Goal: Task Accomplishment & Management: Complete application form

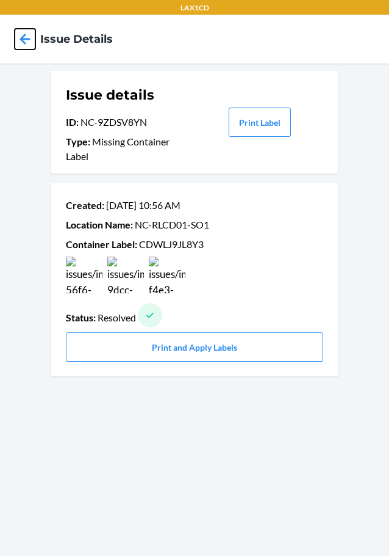
click at [30, 47] on icon at bounding box center [25, 39] width 21 height 21
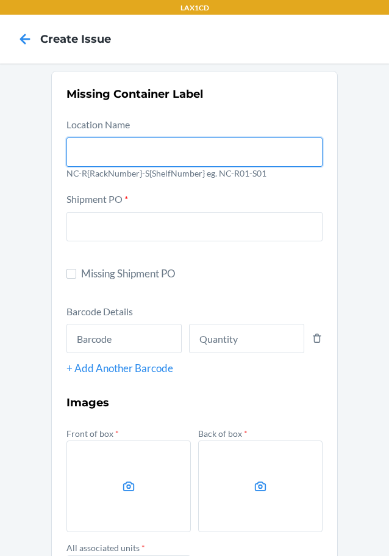
click at [87, 154] on input "text" at bounding box center [195, 151] width 256 height 29
type input "NC-RLCD01-SO1"
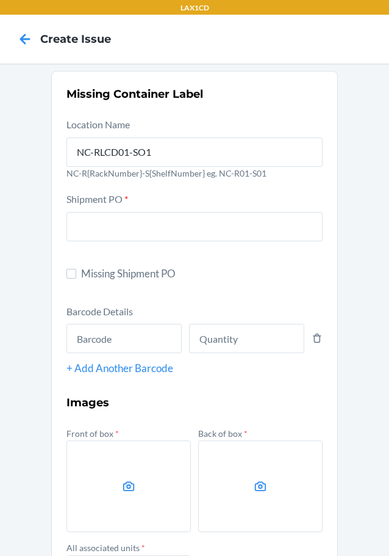
click at [76, 277] on label "Missing Shipment PO" at bounding box center [195, 274] width 256 height 16
click at [76, 277] on input "Missing Shipment PO" at bounding box center [72, 274] width 10 height 10
checkbox input "true"
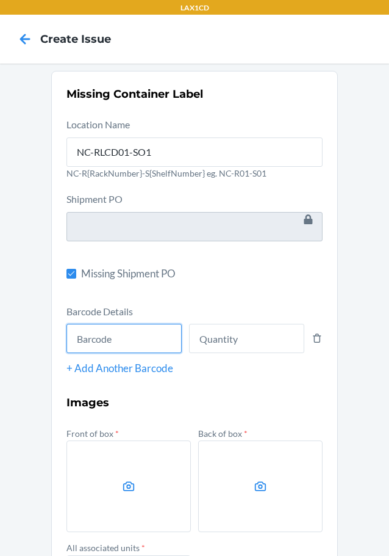
click at [112, 345] on input "text" at bounding box center [124, 338] width 115 height 29
type input "843085154547"
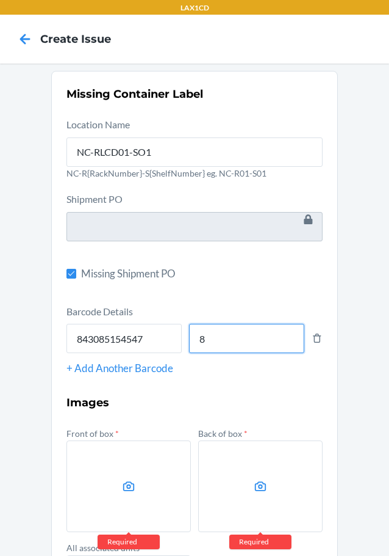
type input "8"
click at [68, 512] on label at bounding box center [129, 486] width 125 height 92
click at [0, 0] on input "file" at bounding box center [0, 0] width 0 height 0
click at [135, 479] on label at bounding box center [129, 486] width 125 height 92
click at [0, 0] on input "file" at bounding box center [0, 0] width 0 height 0
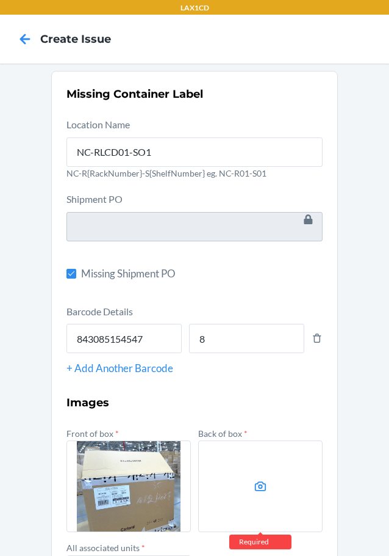
click at [275, 479] on label at bounding box center [260, 486] width 125 height 92
click at [0, 0] on input "file" at bounding box center [0, 0] width 0 height 0
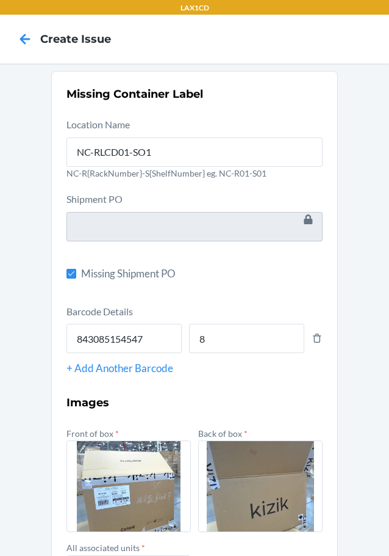
click at [379, 458] on div "Missing Container Label Location Name NC-RLCD01-SO1 NC-R{RackNumber}-S{ShelfNum…" at bounding box center [194, 388] width 389 height 650
click at [380, 460] on div "Missing Container Label Location Name NC-RLCD01-SO1 NC-R{RackNumber}-S{ShelfNum…" at bounding box center [194, 388] width 389 height 650
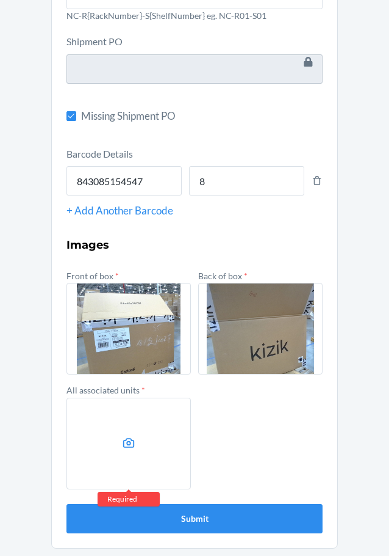
click at [137, 452] on label at bounding box center [129, 443] width 125 height 92
click at [0, 0] on input "file" at bounding box center [0, 0] width 0 height 0
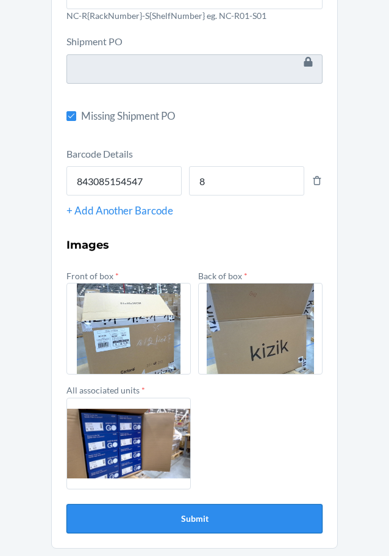
click at [188, 518] on button "Submit" at bounding box center [195, 518] width 256 height 29
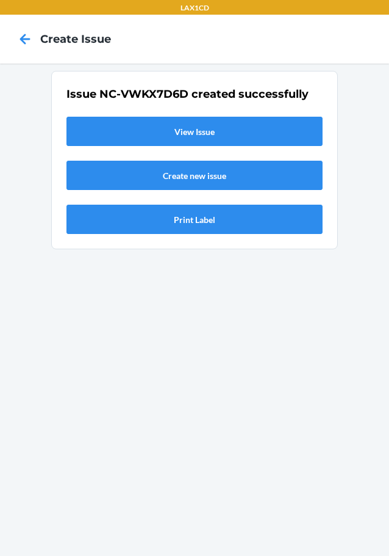
scroll to position [0, 0]
click at [121, 139] on link "View Issue" at bounding box center [195, 131] width 256 height 29
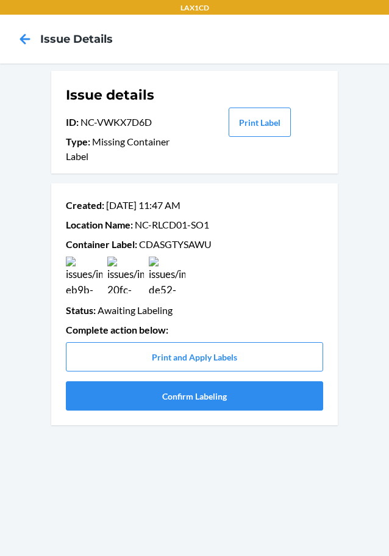
click at [155, 239] on p "Container Label : CDASGTYSAWU" at bounding box center [195, 244] width 258 height 15
copy p "CDASGTYSAWU"
click at [109, 401] on button "Confirm Labeling" at bounding box center [195, 395] width 258 height 29
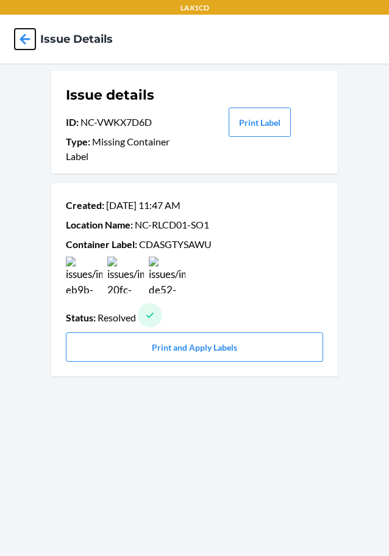
click at [24, 38] on icon at bounding box center [25, 39] width 10 height 10
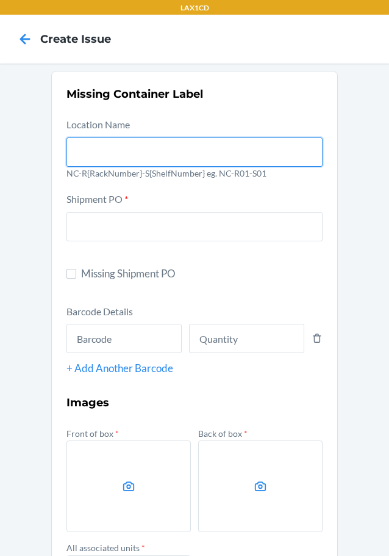
click at [81, 151] on input "text" at bounding box center [195, 151] width 256 height 29
type input "NC-RLCD01-SO1"
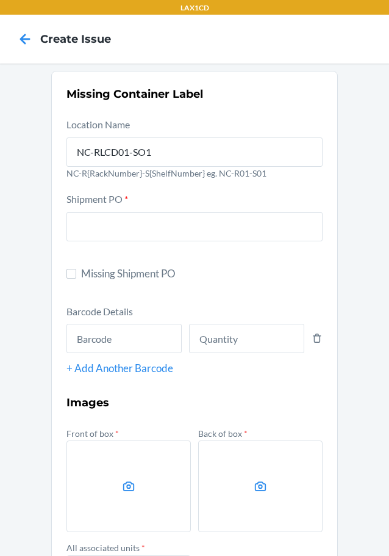
click at [72, 268] on label "Missing Shipment PO" at bounding box center [195, 274] width 256 height 16
click at [72, 269] on input "Missing Shipment PO" at bounding box center [72, 274] width 10 height 10
checkbox input "true"
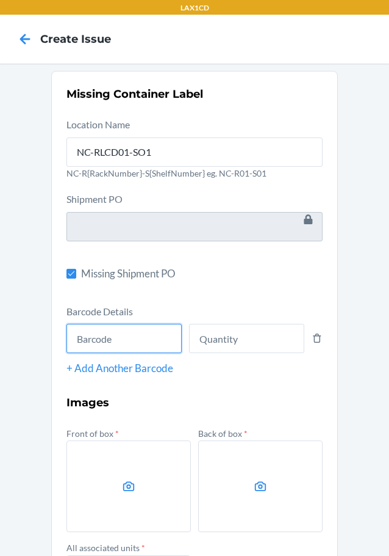
click at [110, 343] on input "text" at bounding box center [124, 338] width 115 height 29
type input "843085168681"
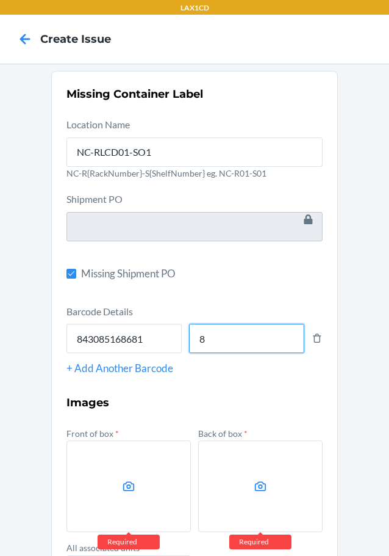
type input "8"
click at [126, 488] on icon at bounding box center [129, 486] width 14 height 14
click at [0, 0] on input "file" at bounding box center [0, 0] width 0 height 0
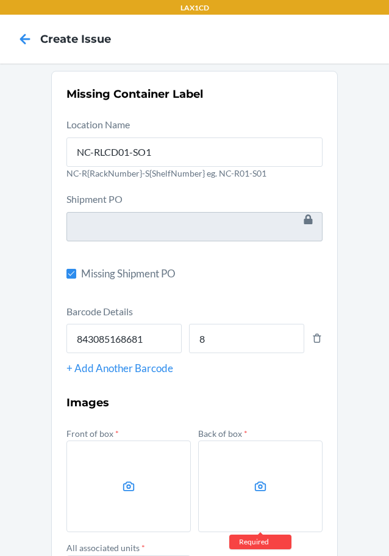
click at [228, 507] on label at bounding box center [260, 486] width 125 height 92
click at [0, 0] on input "file" at bounding box center [0, 0] width 0 height 0
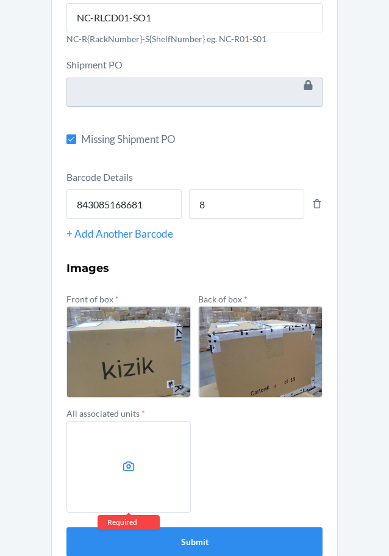
scroll to position [157, 0]
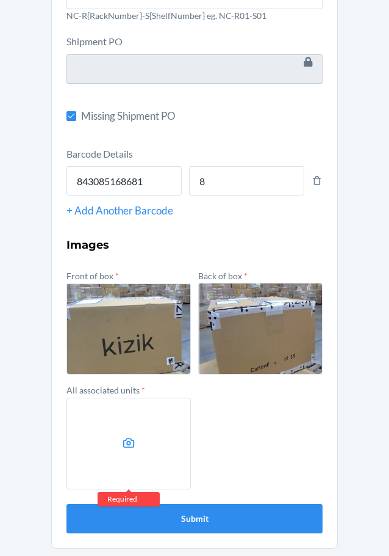
click at [105, 408] on label at bounding box center [129, 443] width 125 height 92
click at [0, 0] on input "file" at bounding box center [0, 0] width 0 height 0
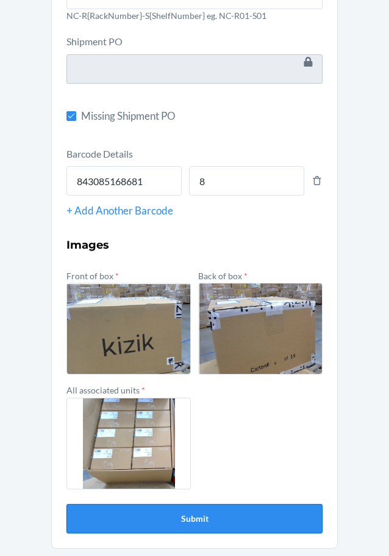
click at [185, 518] on button "Submit" at bounding box center [195, 518] width 256 height 29
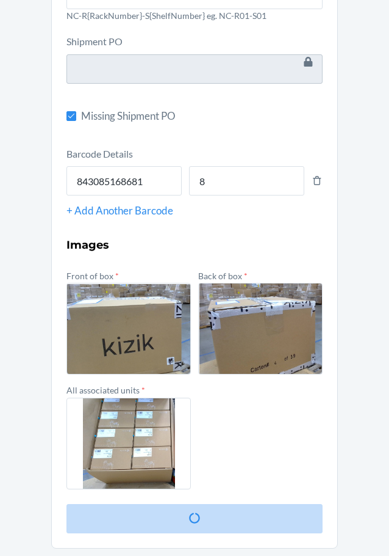
scroll to position [0, 0]
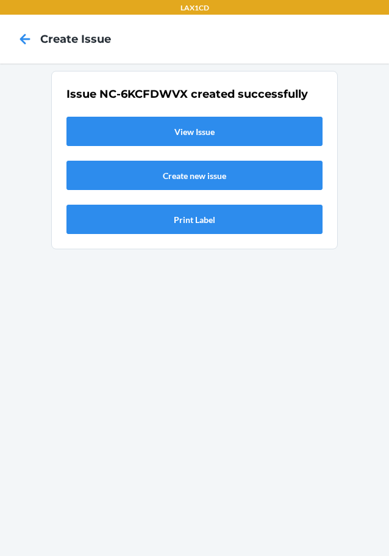
click at [180, 148] on div "Issue NC-6KCFDWVX created successfully View Issue Create new issue Print Label" at bounding box center [195, 160] width 256 height 148
click at [177, 145] on link "View Issue" at bounding box center [195, 131] width 256 height 29
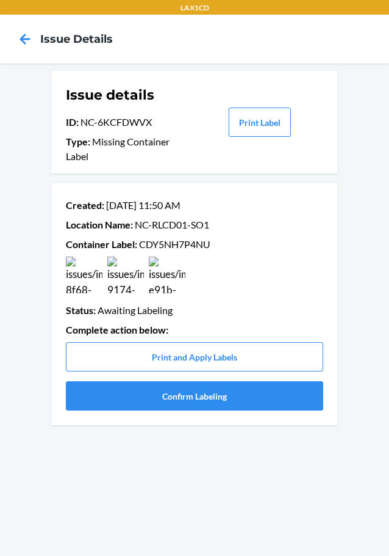
click at [180, 240] on p "Container Label : CDY5NH7P4NU" at bounding box center [195, 244] width 258 height 15
copy p "CDY5NH7P4NU"
click at [143, 395] on button "Confirm Labeling" at bounding box center [195, 395] width 258 height 29
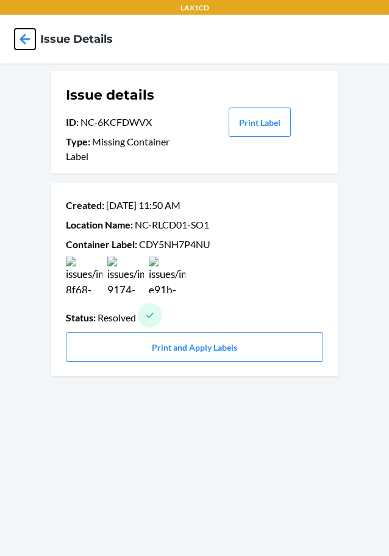
click at [30, 39] on icon at bounding box center [25, 39] width 10 height 10
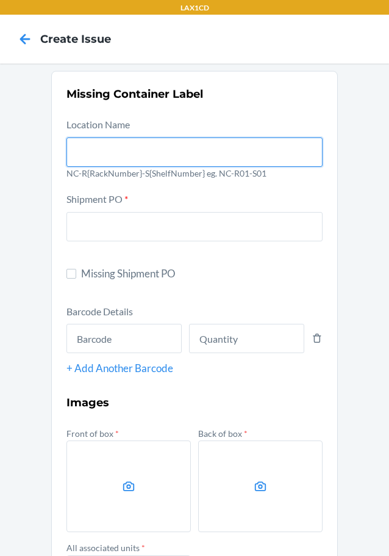
click at [82, 154] on input "text" at bounding box center [195, 151] width 256 height 29
type input "NC-RLCD01-SO1"
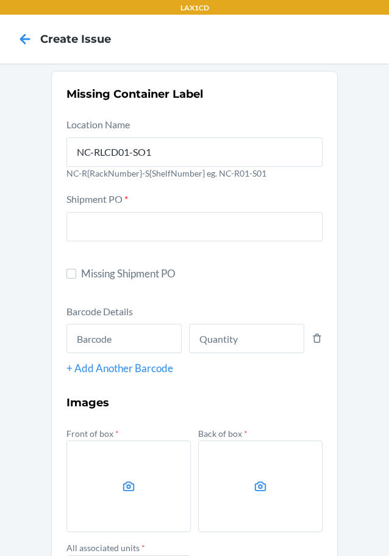
click at [67, 279] on label "Missing Shipment PO" at bounding box center [195, 274] width 256 height 16
click at [67, 278] on input "Missing Shipment PO" at bounding box center [72, 274] width 10 height 10
checkbox input "true"
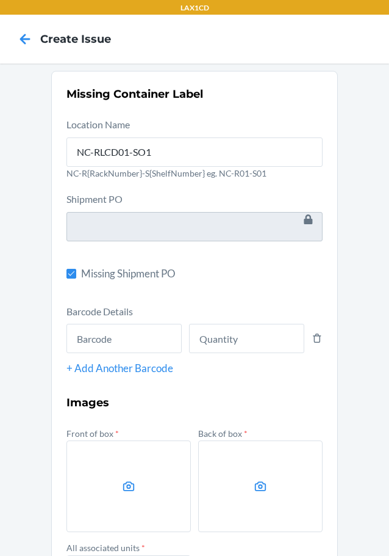
click at [79, 322] on div at bounding box center [124, 336] width 115 height 34
click at [79, 324] on input "text" at bounding box center [124, 338] width 115 height 29
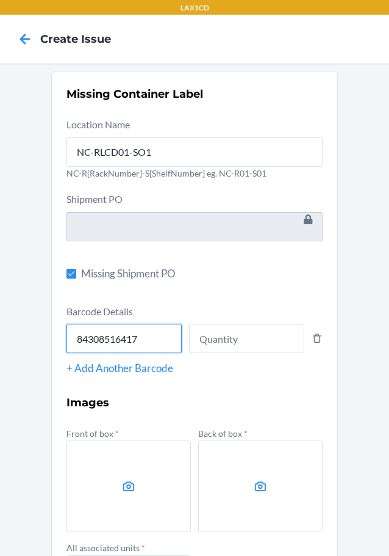
type input "843085164171"
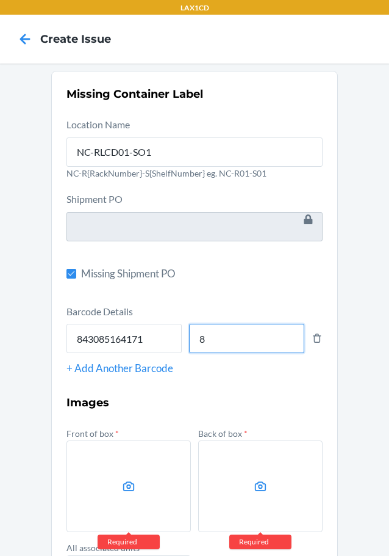
type input "8"
click at [136, 465] on label at bounding box center [129, 486] width 125 height 92
click at [0, 0] on input "file" at bounding box center [0, 0] width 0 height 0
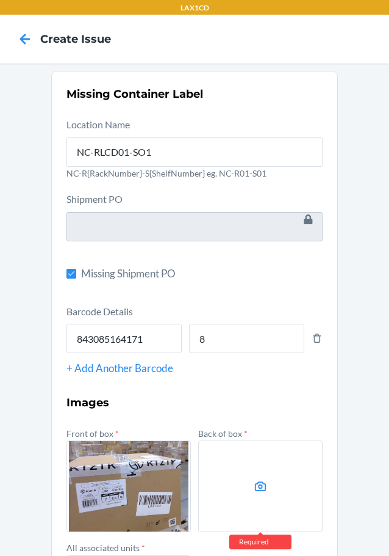
click at [285, 494] on label at bounding box center [260, 486] width 125 height 92
click at [0, 0] on input "file" at bounding box center [0, 0] width 0 height 0
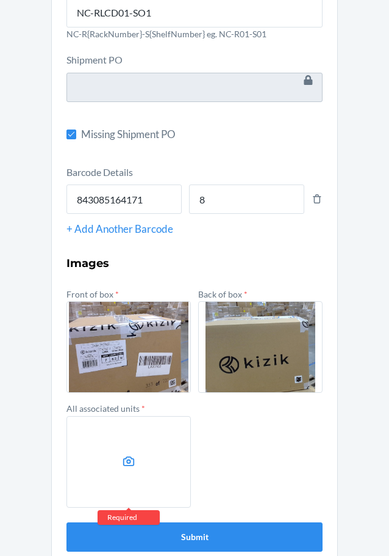
scroll to position [157, 0]
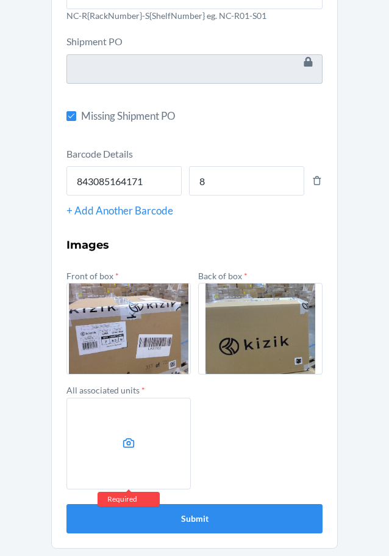
click at [130, 463] on label at bounding box center [129, 443] width 125 height 92
click at [0, 0] on input "file" at bounding box center [0, 0] width 0 height 0
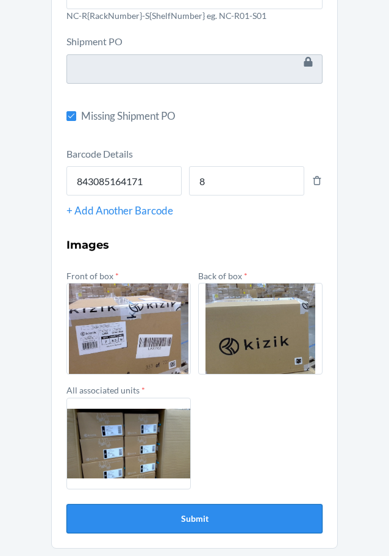
click at [202, 512] on button "Submit" at bounding box center [195, 518] width 256 height 29
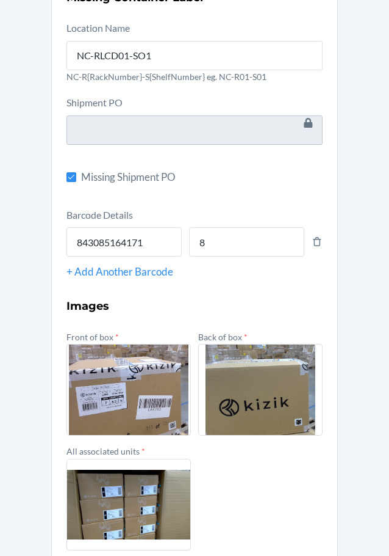
scroll to position [0, 0]
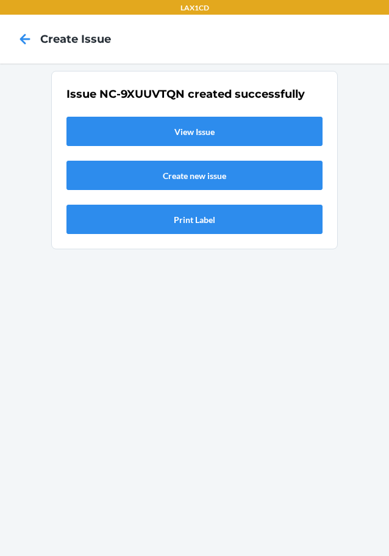
click at [190, 135] on link "View Issue" at bounding box center [195, 131] width 256 height 29
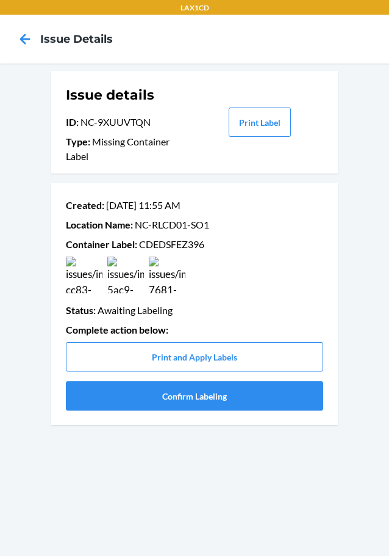
click at [151, 248] on p "Container Label : CDEDSFEZ396" at bounding box center [195, 244] width 258 height 15
copy p "CDEDSFEZ396"
click at [205, 399] on button "Confirm Labeling" at bounding box center [195, 395] width 258 height 29
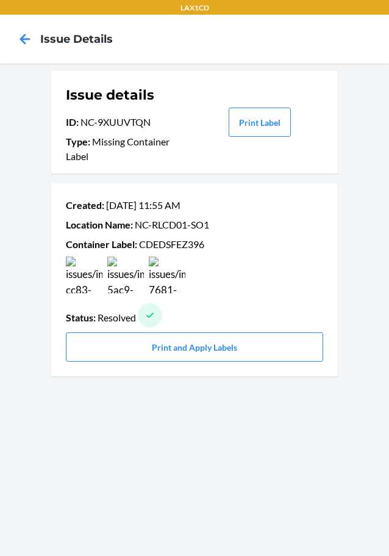
click at [30, 165] on div "Issue details ID : NC-9XUUVTQN Type : Missing Container Label Print Label Creat…" at bounding box center [194, 309] width 389 height 492
click at [16, 37] on icon at bounding box center [25, 39] width 21 height 21
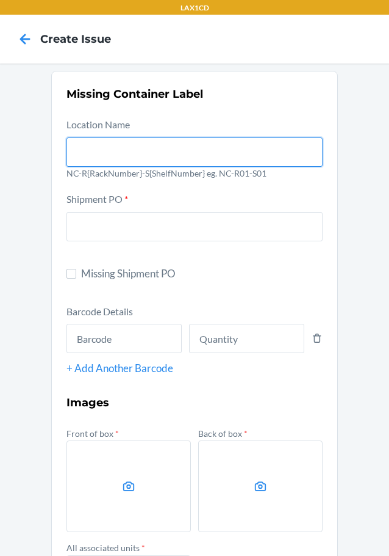
click at [85, 147] on input "text" at bounding box center [195, 151] width 256 height 29
type input "NC-RLCD01-SO1"
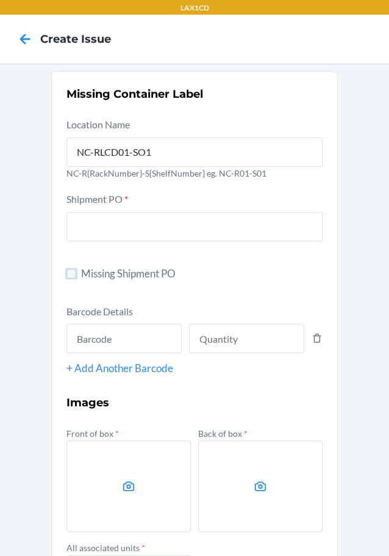
click at [68, 272] on input "Missing Shipment PO" at bounding box center [72, 274] width 10 height 10
checkbox input "true"
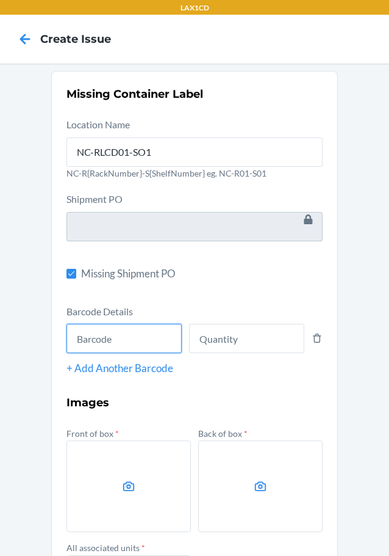
click at [90, 349] on input "text" at bounding box center [124, 338] width 115 height 29
type input "X003B2YJPR"
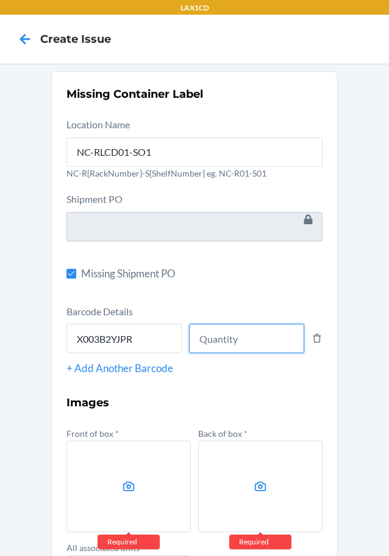
click at [222, 334] on input "number" at bounding box center [246, 338] width 115 height 29
type input "4"
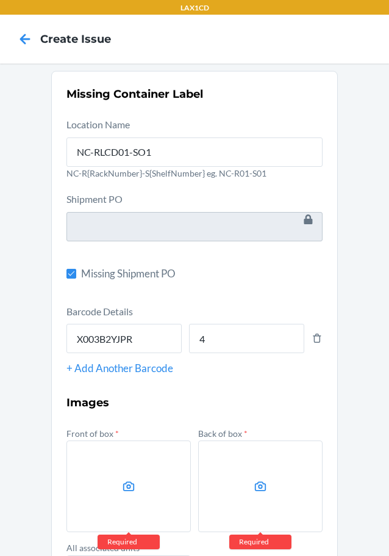
click at [162, 455] on label at bounding box center [129, 486] width 125 height 92
click at [0, 0] on input "file" at bounding box center [0, 0] width 0 height 0
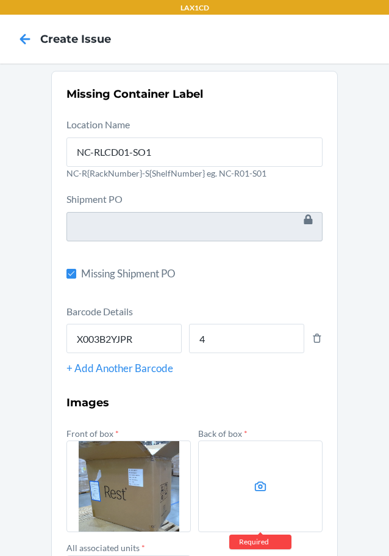
click at [239, 463] on label at bounding box center [260, 486] width 125 height 92
click at [0, 0] on input "file" at bounding box center [0, 0] width 0 height 0
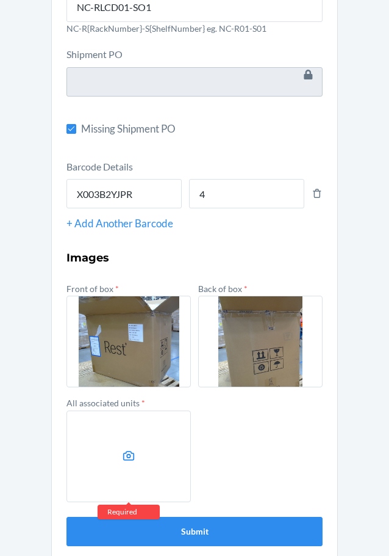
scroll to position [157, 0]
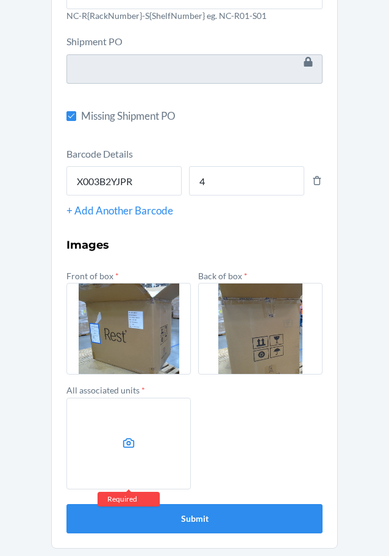
click at [84, 443] on label at bounding box center [129, 443] width 125 height 92
click at [0, 0] on input "file" at bounding box center [0, 0] width 0 height 0
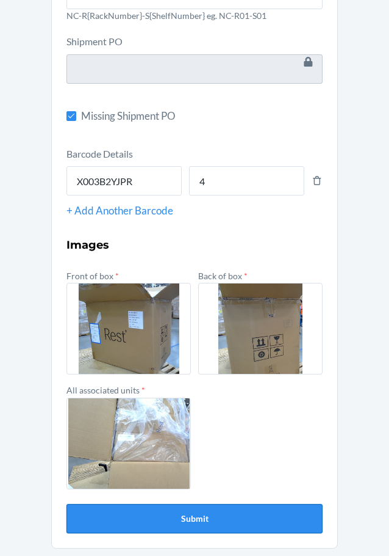
click at [208, 507] on button "Submit" at bounding box center [195, 518] width 256 height 29
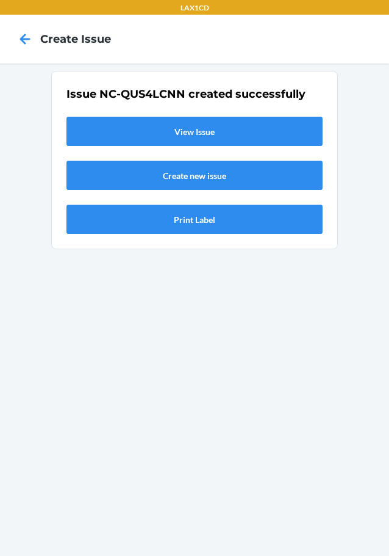
scroll to position [0, 0]
click at [227, 138] on link "View Issue" at bounding box center [195, 131] width 256 height 29
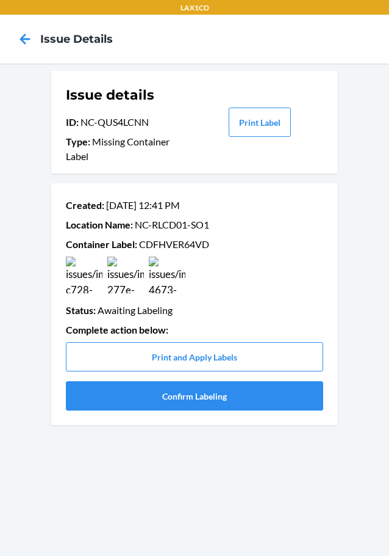
click at [170, 239] on p "Container Label : CDFHVER64VD" at bounding box center [195, 244] width 258 height 15
copy p "CDFHVER64VD"
click at [123, 396] on button "Confirm Labeling" at bounding box center [195, 395] width 258 height 29
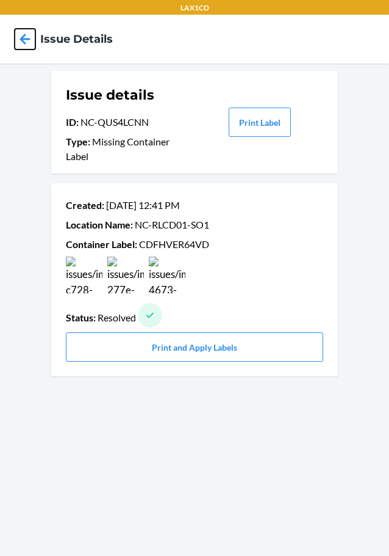
click at [27, 37] on icon at bounding box center [25, 39] width 21 height 21
